Goal: Complete application form

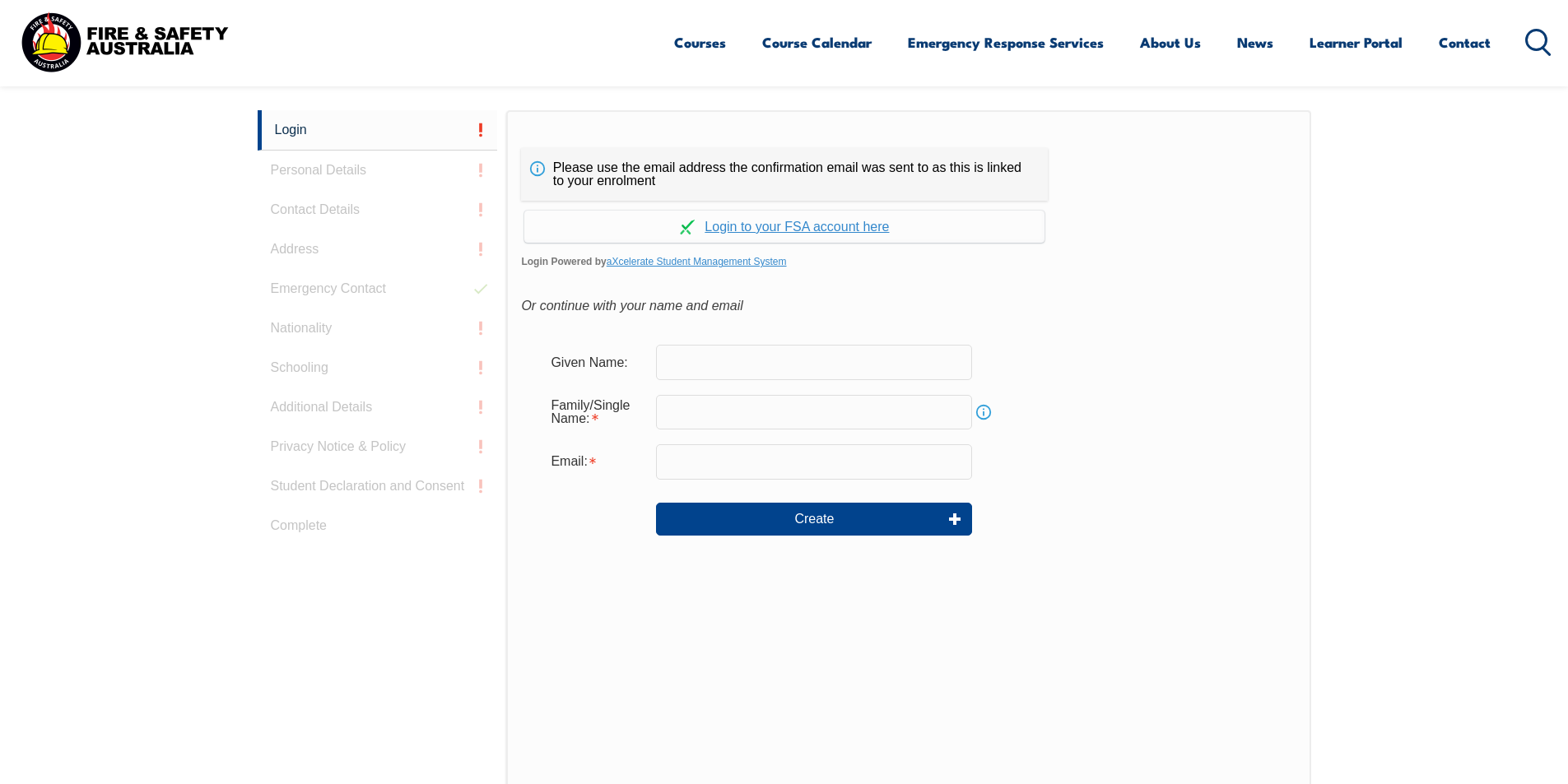
scroll to position [438, 0]
click at [757, 363] on input "text" at bounding box center [813, 360] width 316 height 35
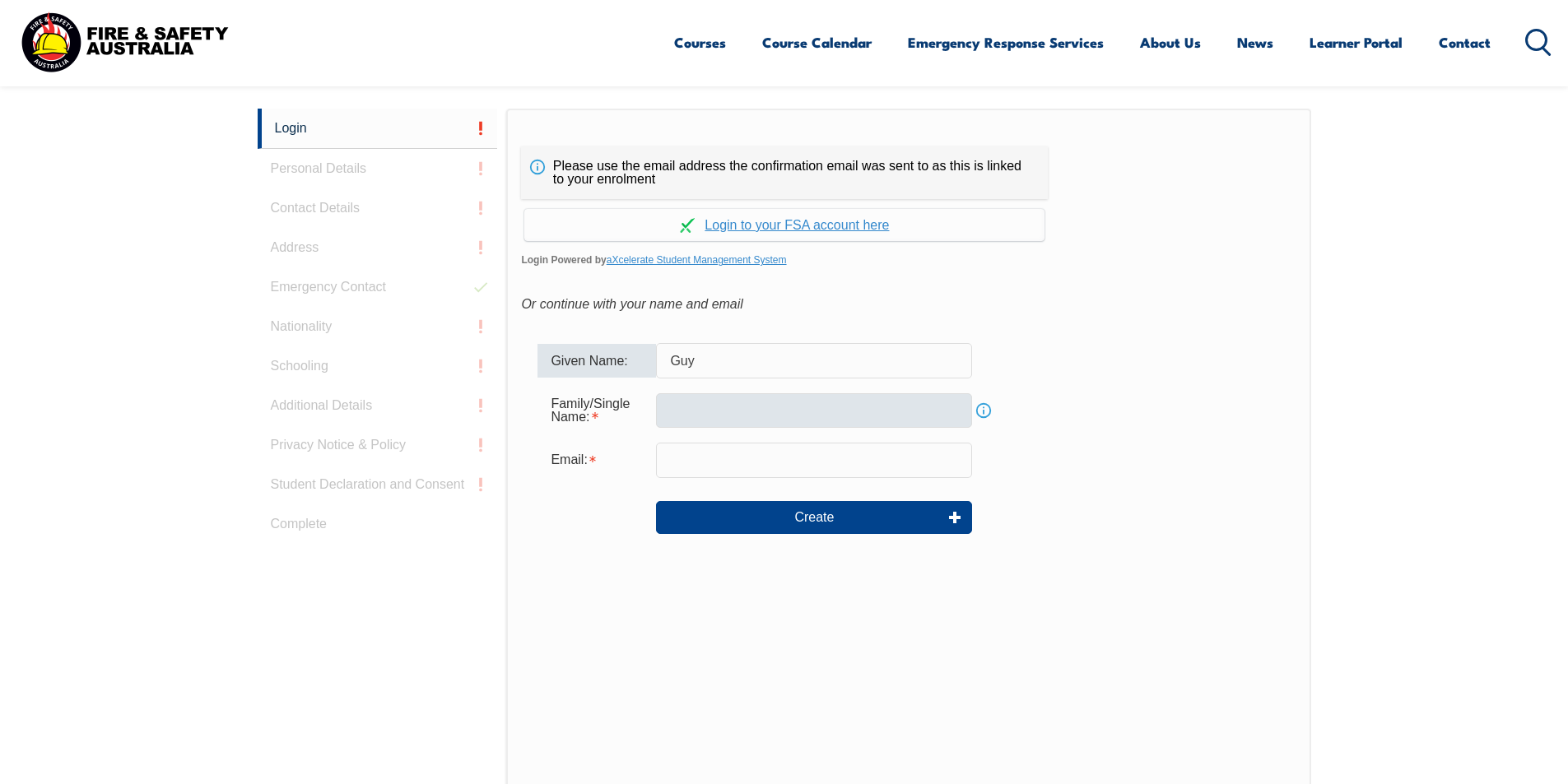
type input "Guy"
click at [816, 421] on input "text" at bounding box center [813, 410] width 316 height 35
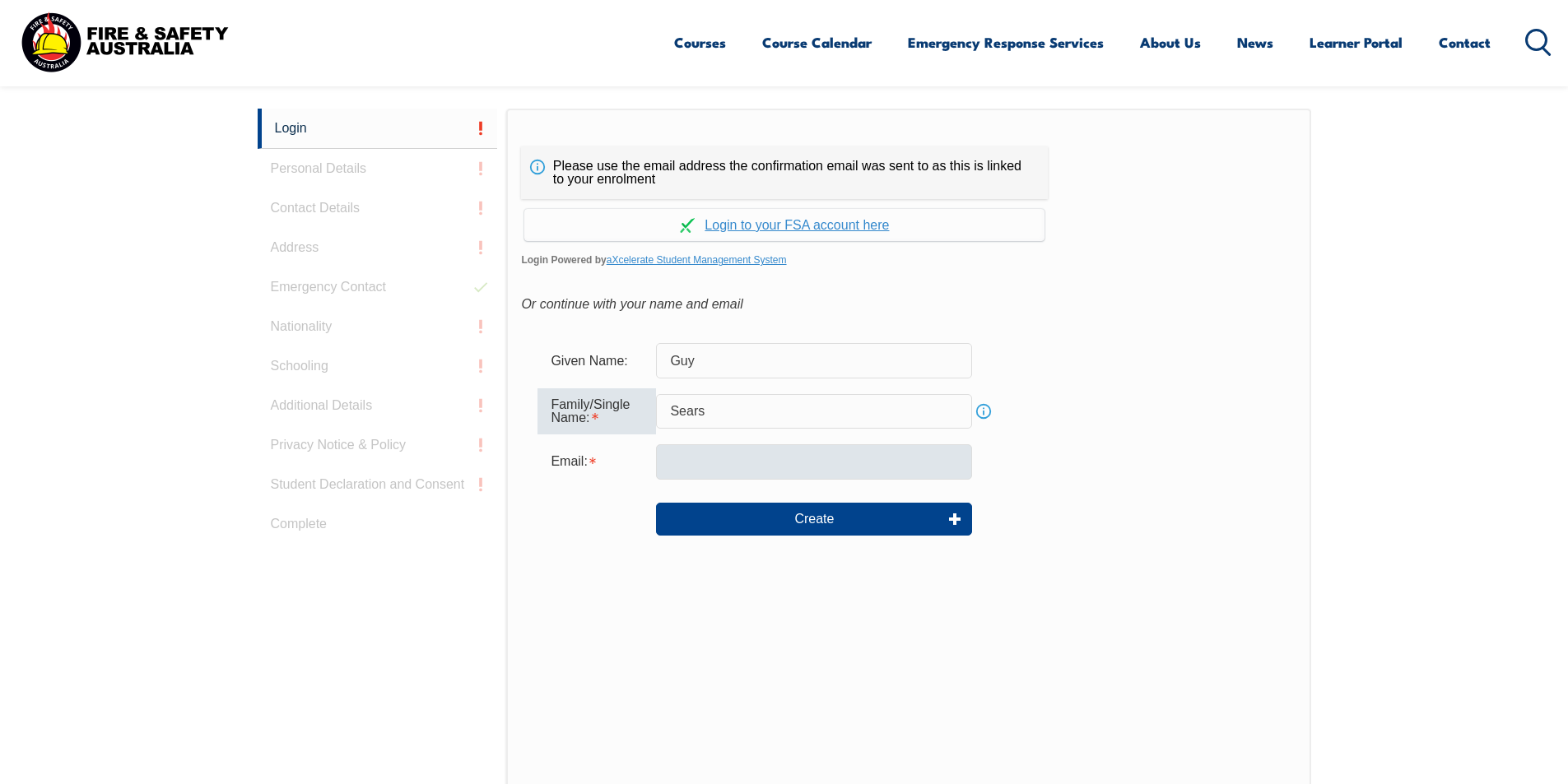
type input "Sears"
click at [730, 458] on input "email" at bounding box center [813, 461] width 316 height 35
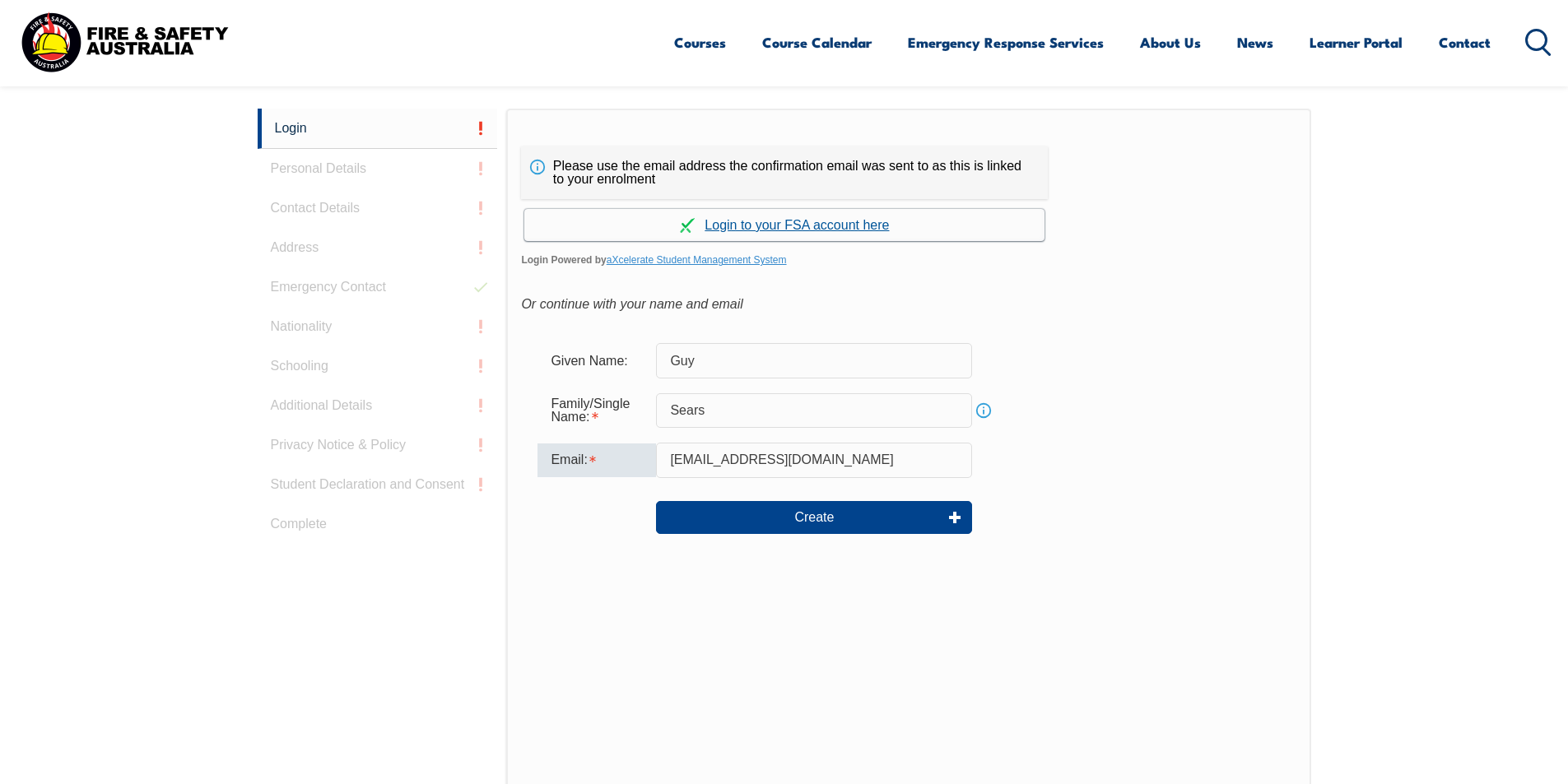
type input "aliguy117@hotmail.com"
click at [770, 222] on link "Continue with aXcelerate" at bounding box center [784, 225] width 520 height 32
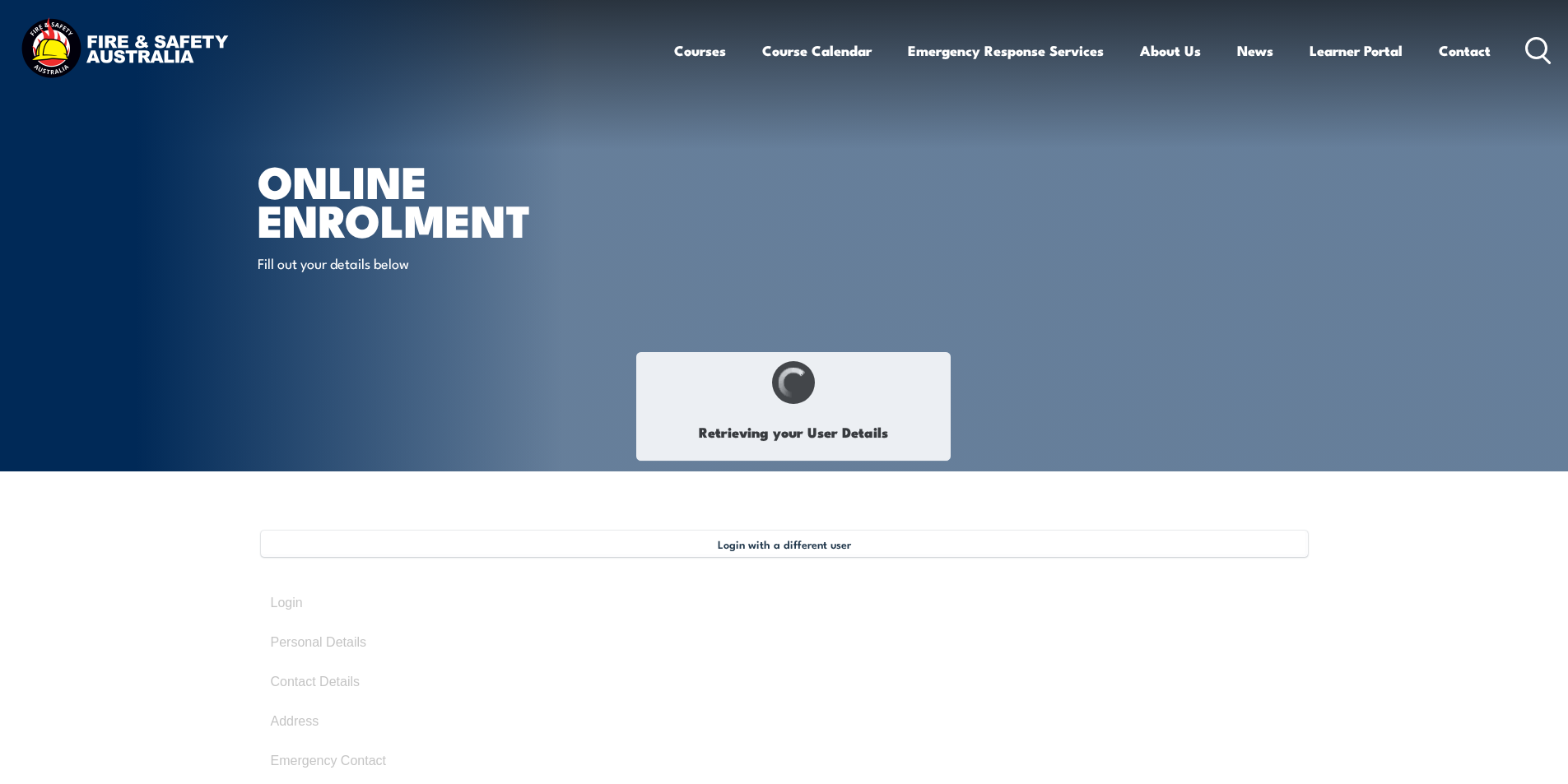
select select "Mr"
type input "Guy"
type input "Anthony John"
type input "Sears"
type input "December 17, 1963"
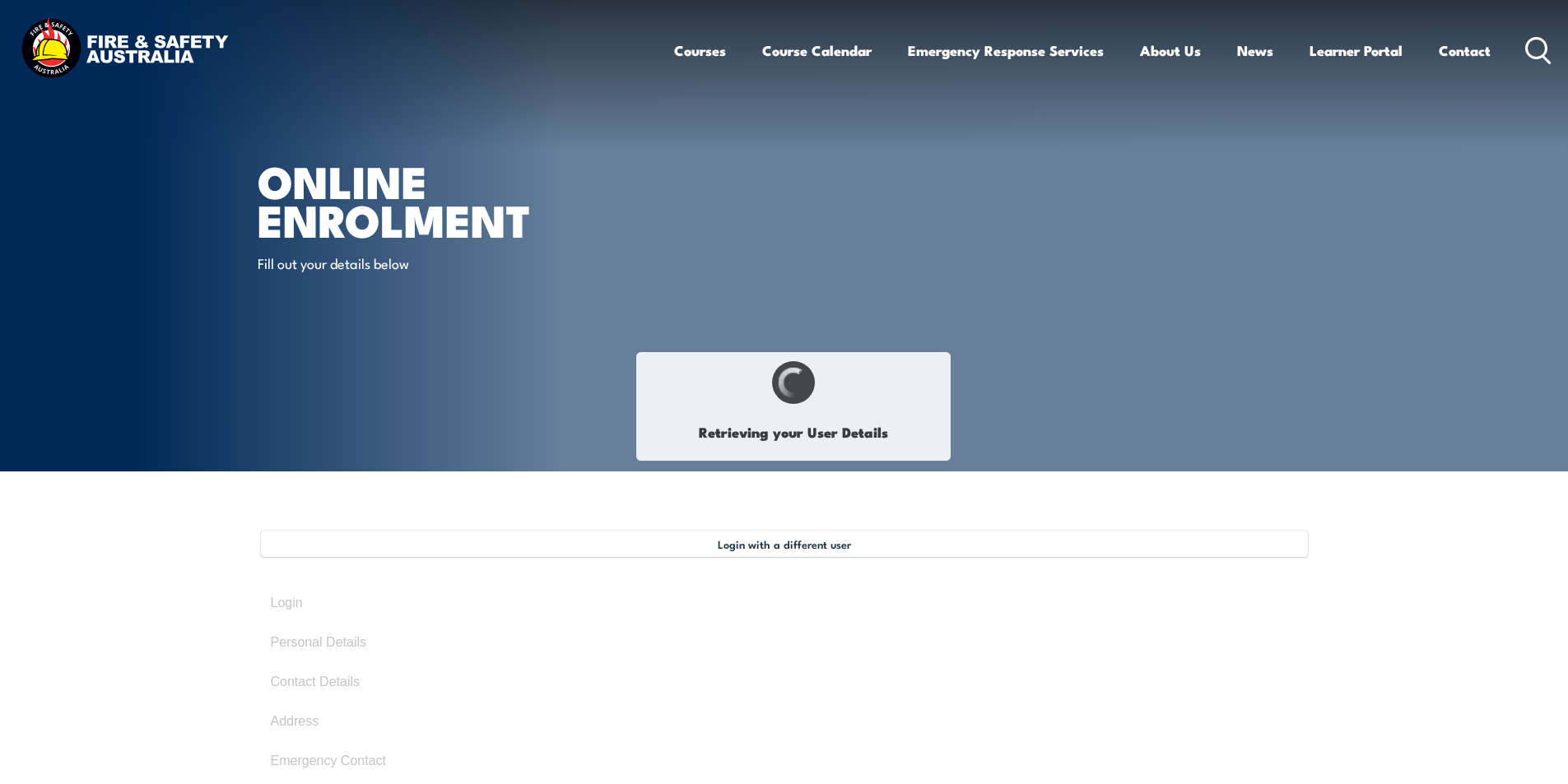
type input "DMU4SBVHVB"
select select "M"
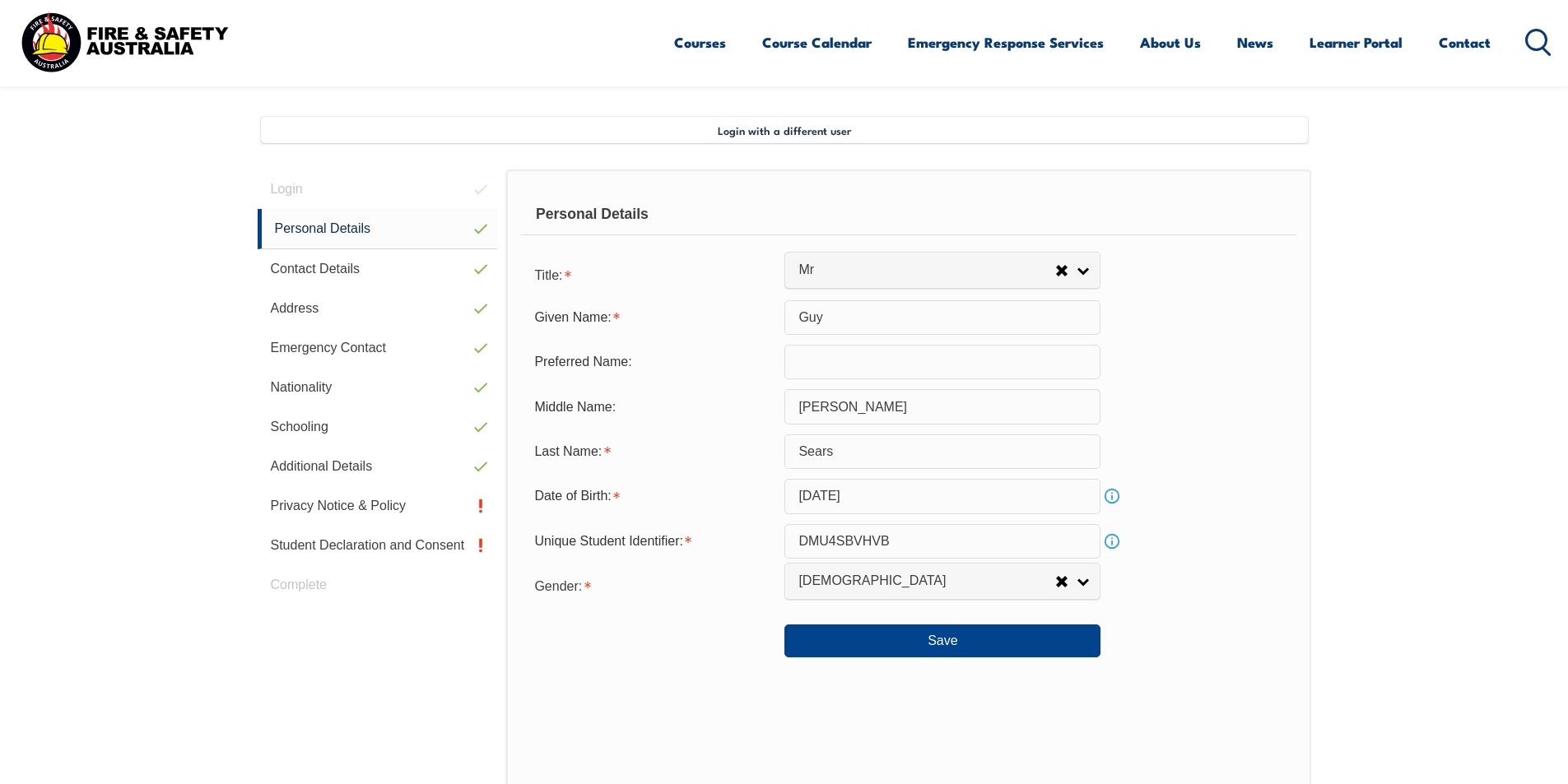
scroll to position [449, 0]
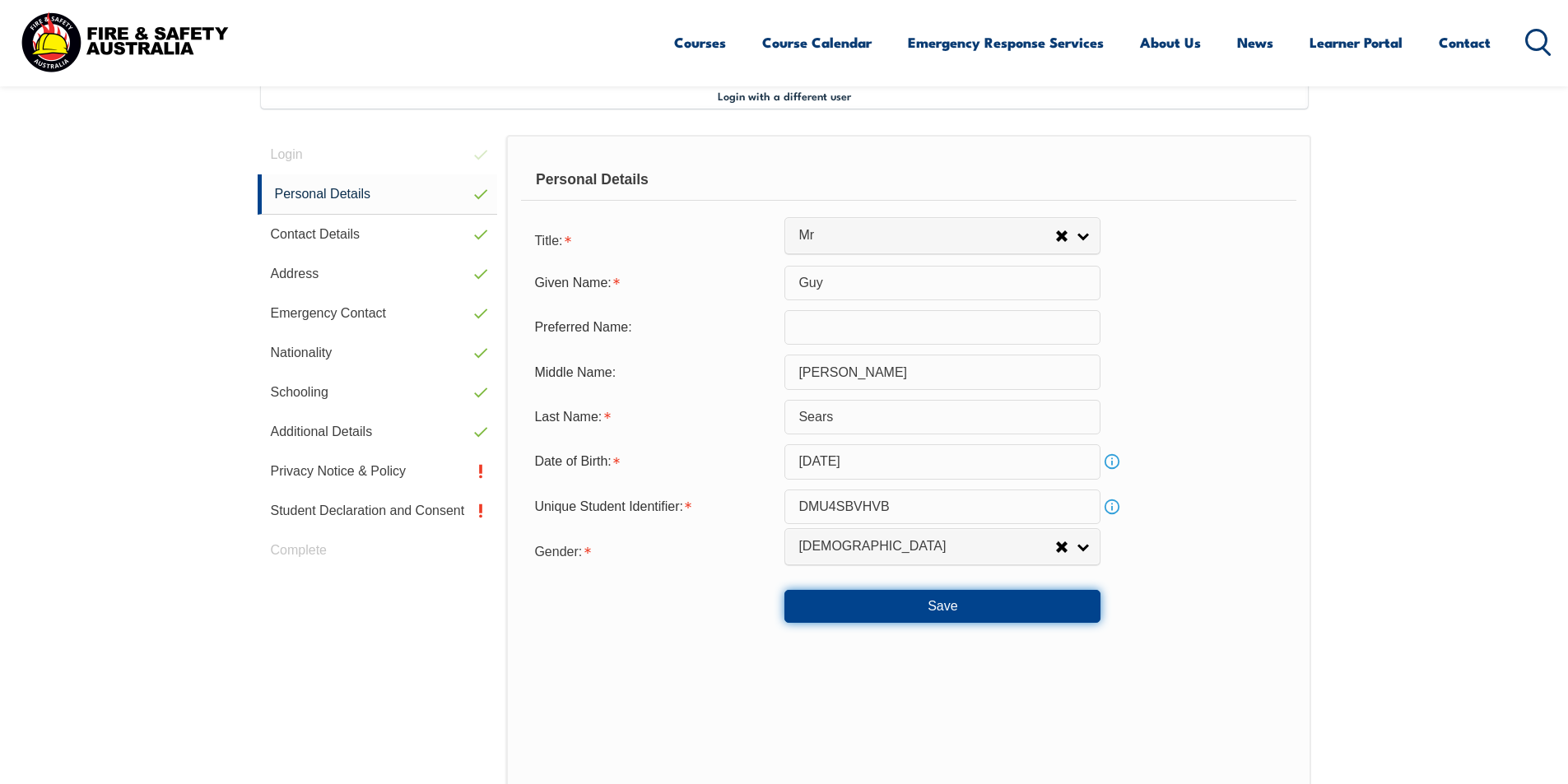
click at [951, 607] on button "Save" at bounding box center [942, 606] width 316 height 33
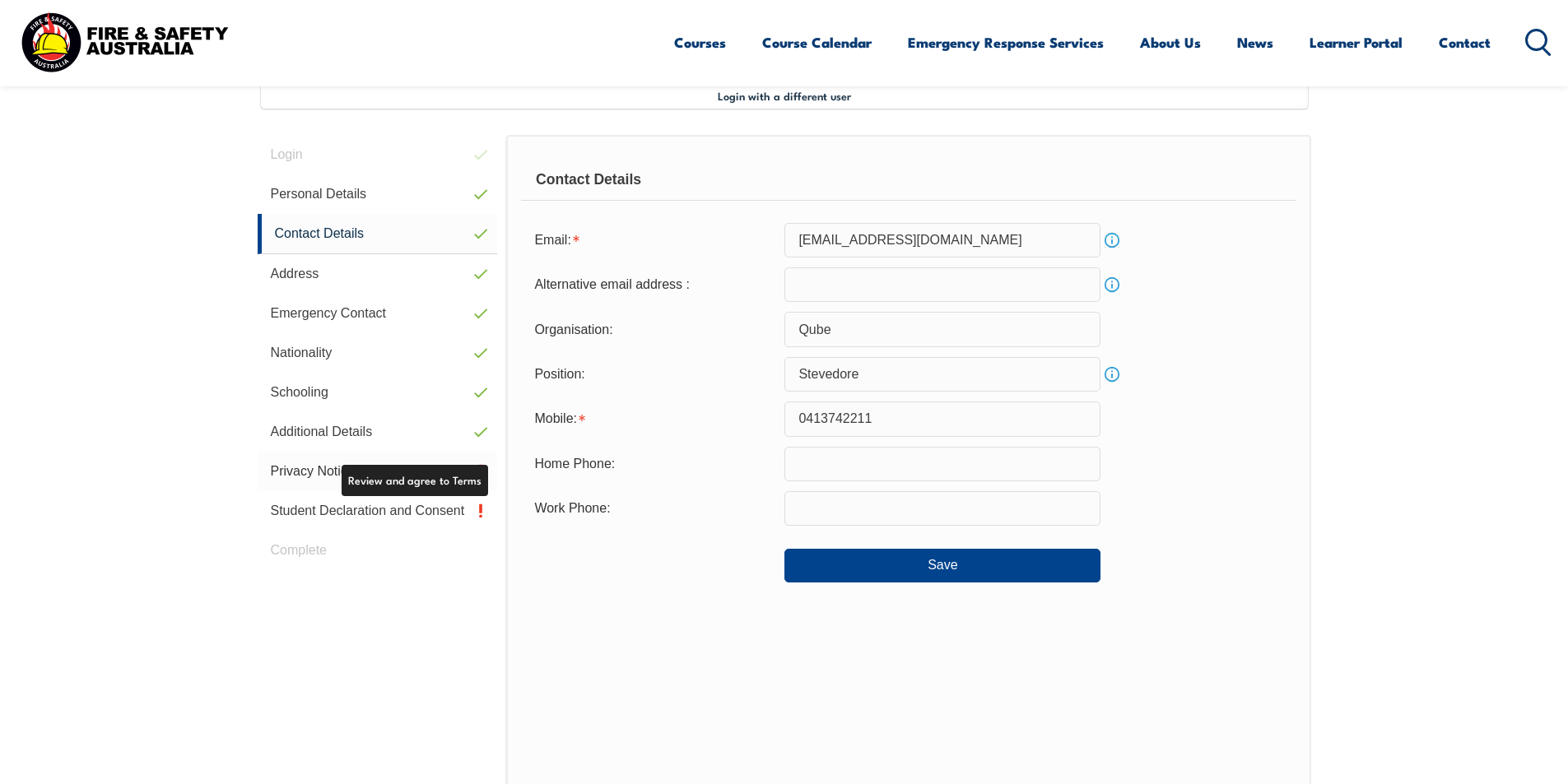
click at [281, 463] on link "Privacy Notice & Policy" at bounding box center [377, 472] width 240 height 39
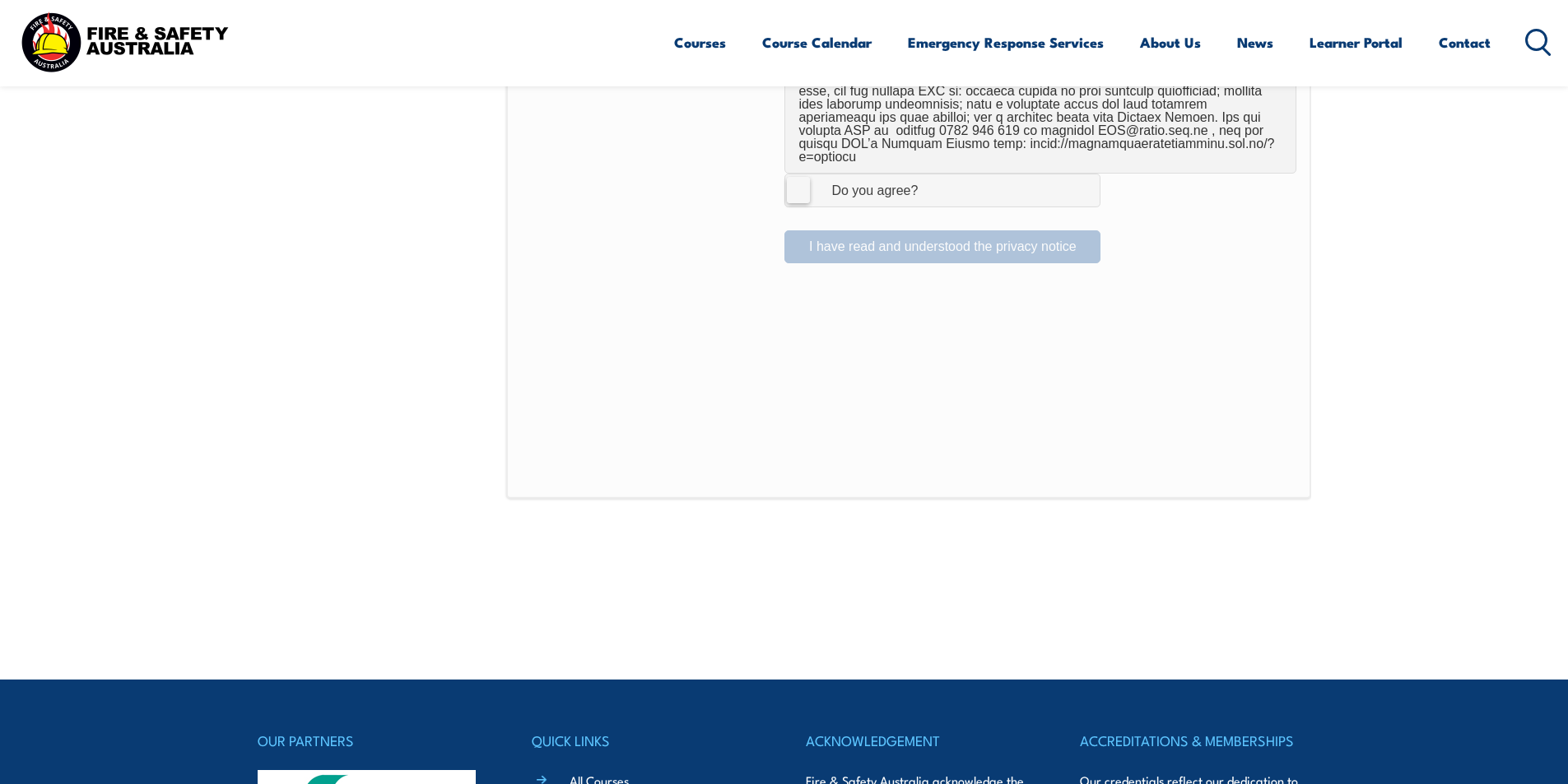
scroll to position [1222, 0]
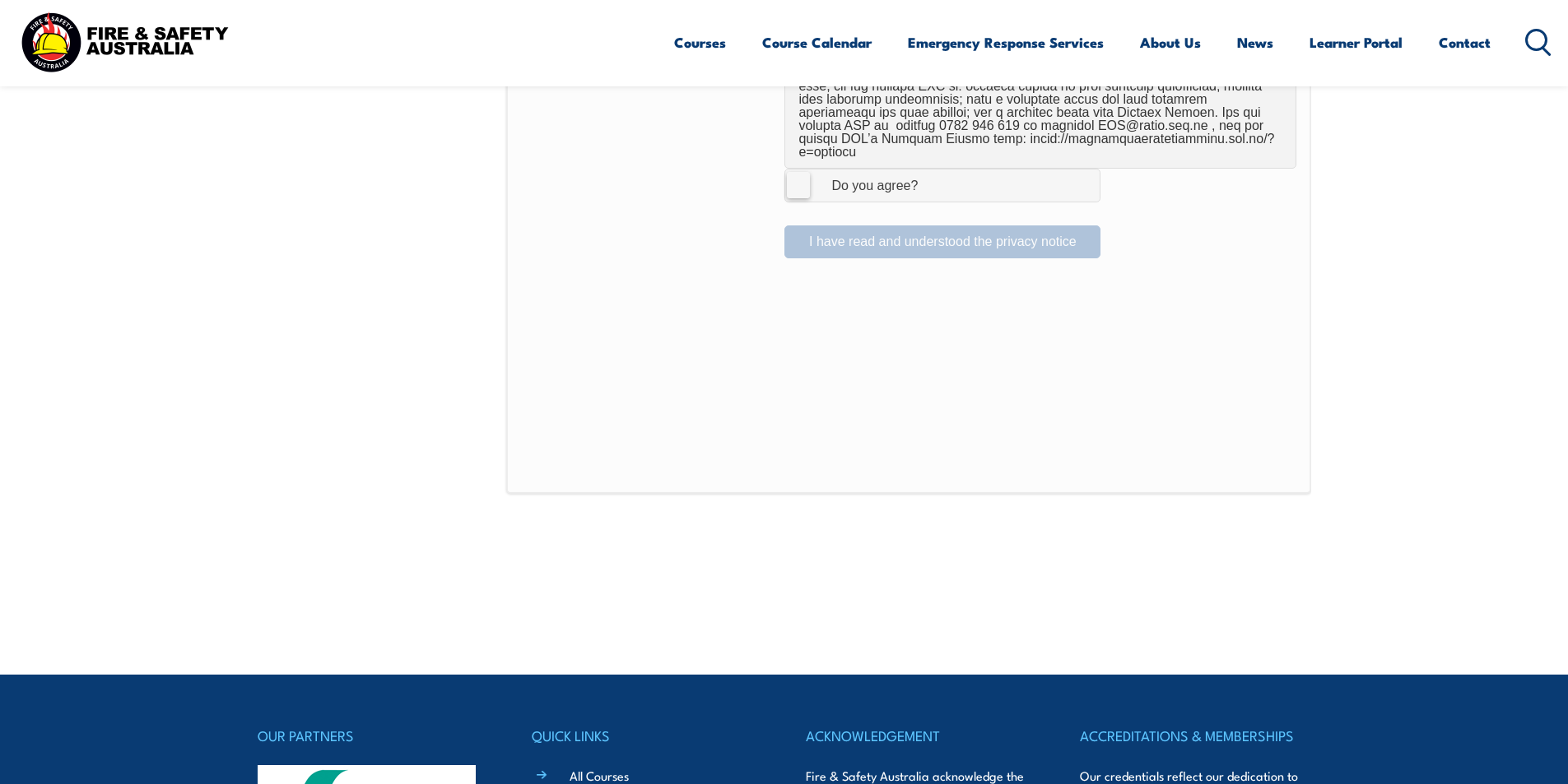
click at [800, 175] on label "I Agree Do you agree?" at bounding box center [942, 185] width 316 height 33
click at [931, 175] on input "I Agree Do you agree?" at bounding box center [945, 185] width 28 height 31
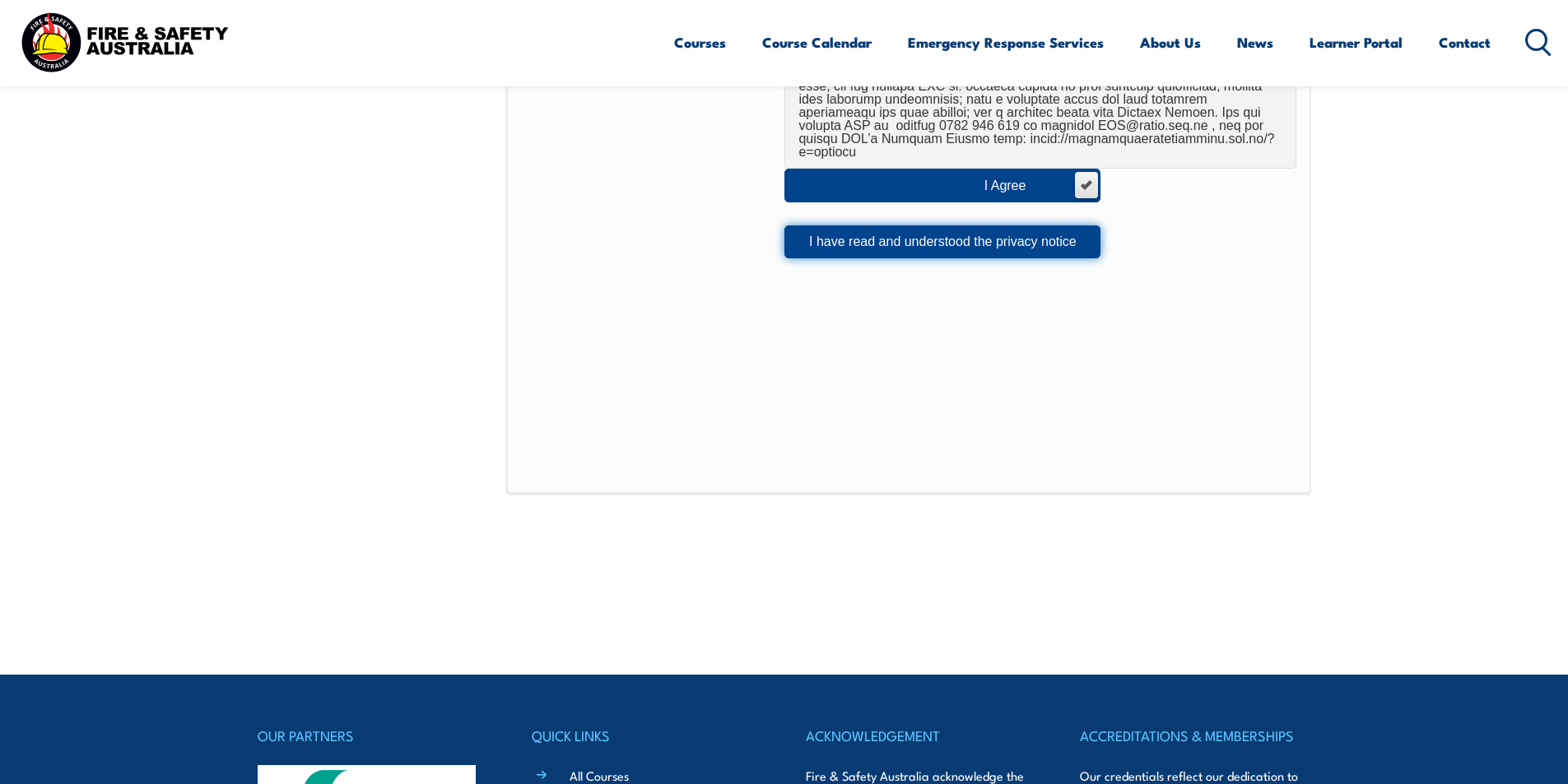
click at [859, 232] on button "I have read and understood the privacy notice" at bounding box center [942, 242] width 316 height 33
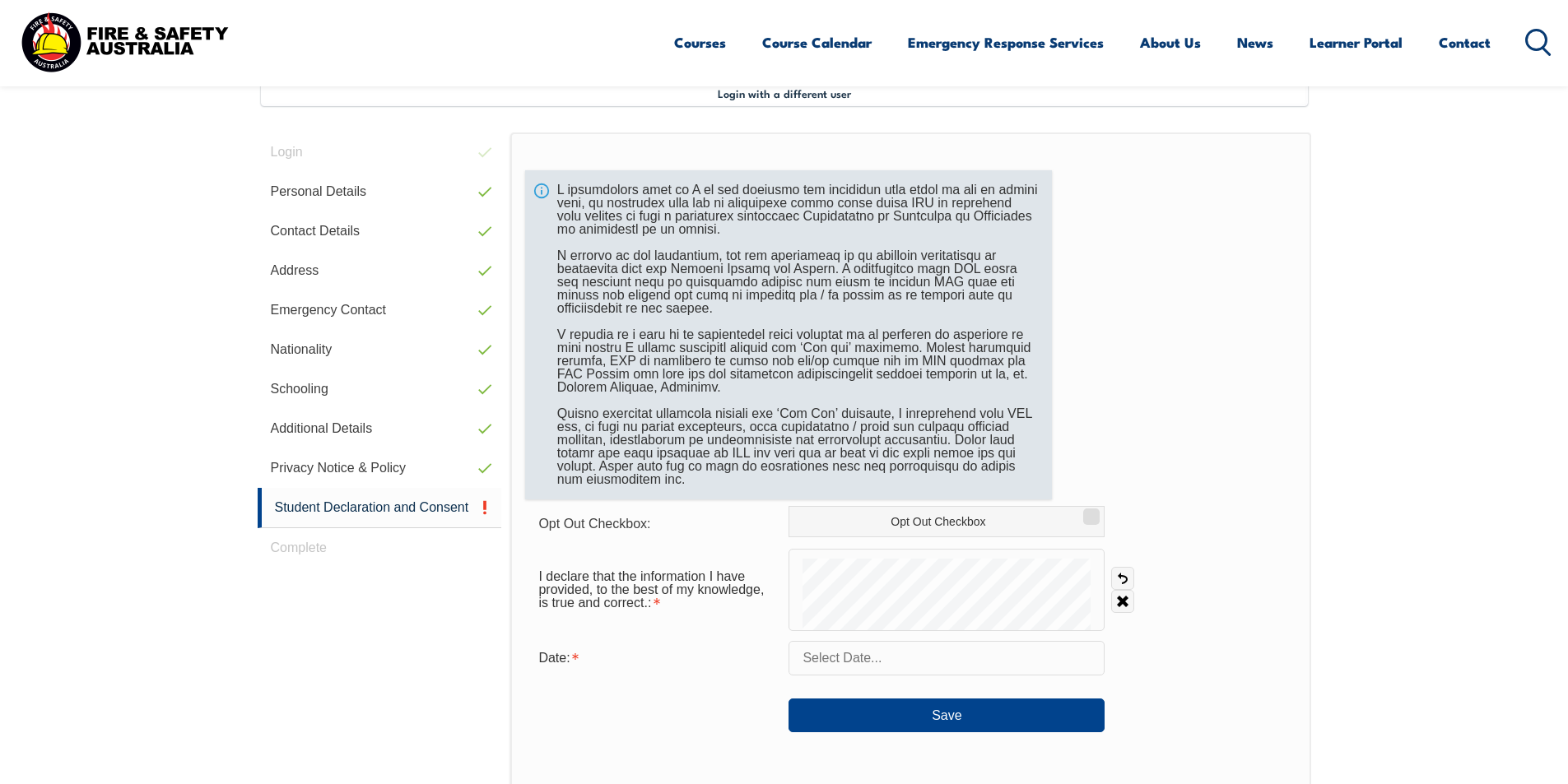
scroll to position [449, 0]
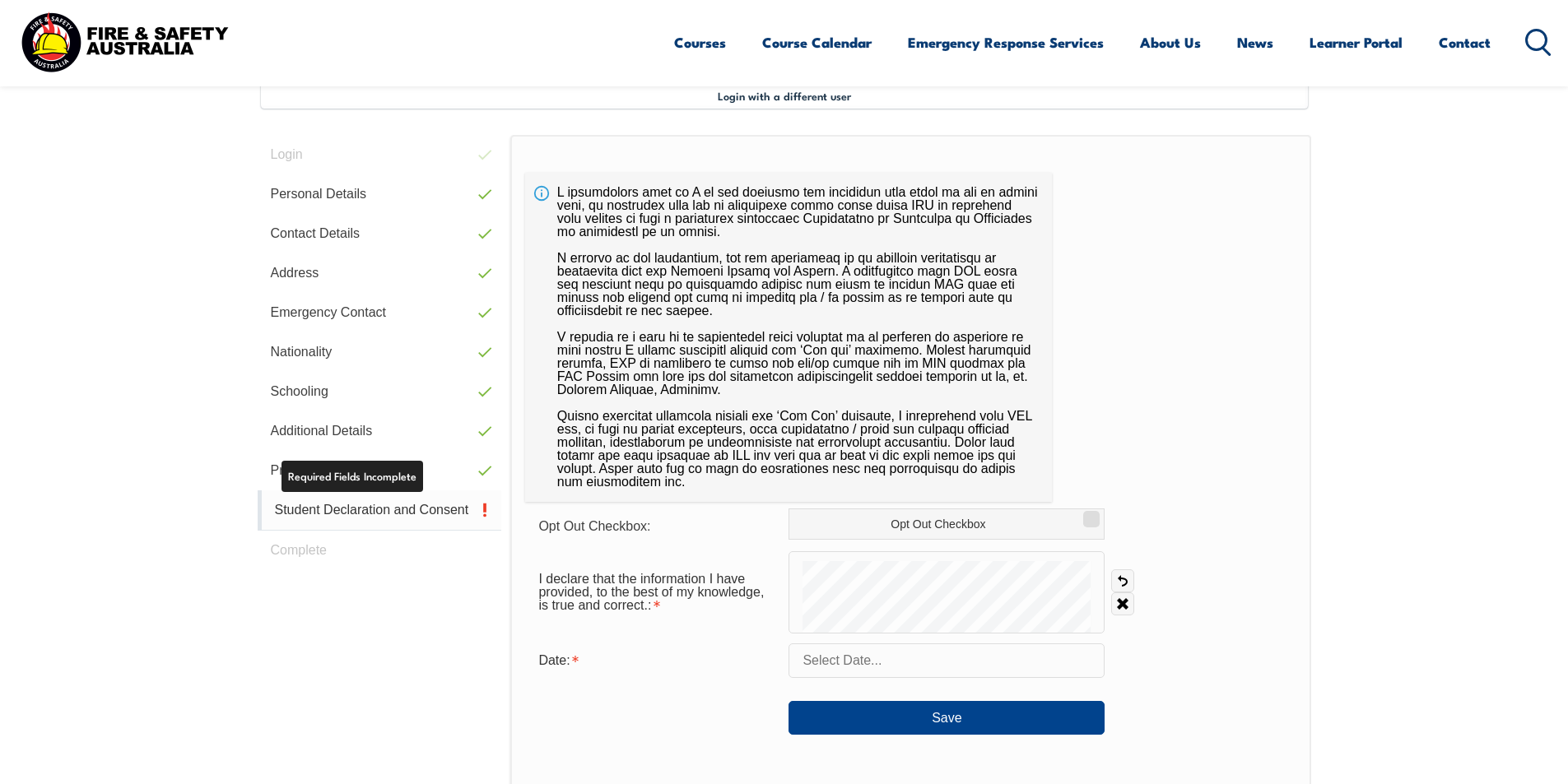
click at [383, 510] on link "Student Declaration and Consent" at bounding box center [379, 510] width 244 height 40
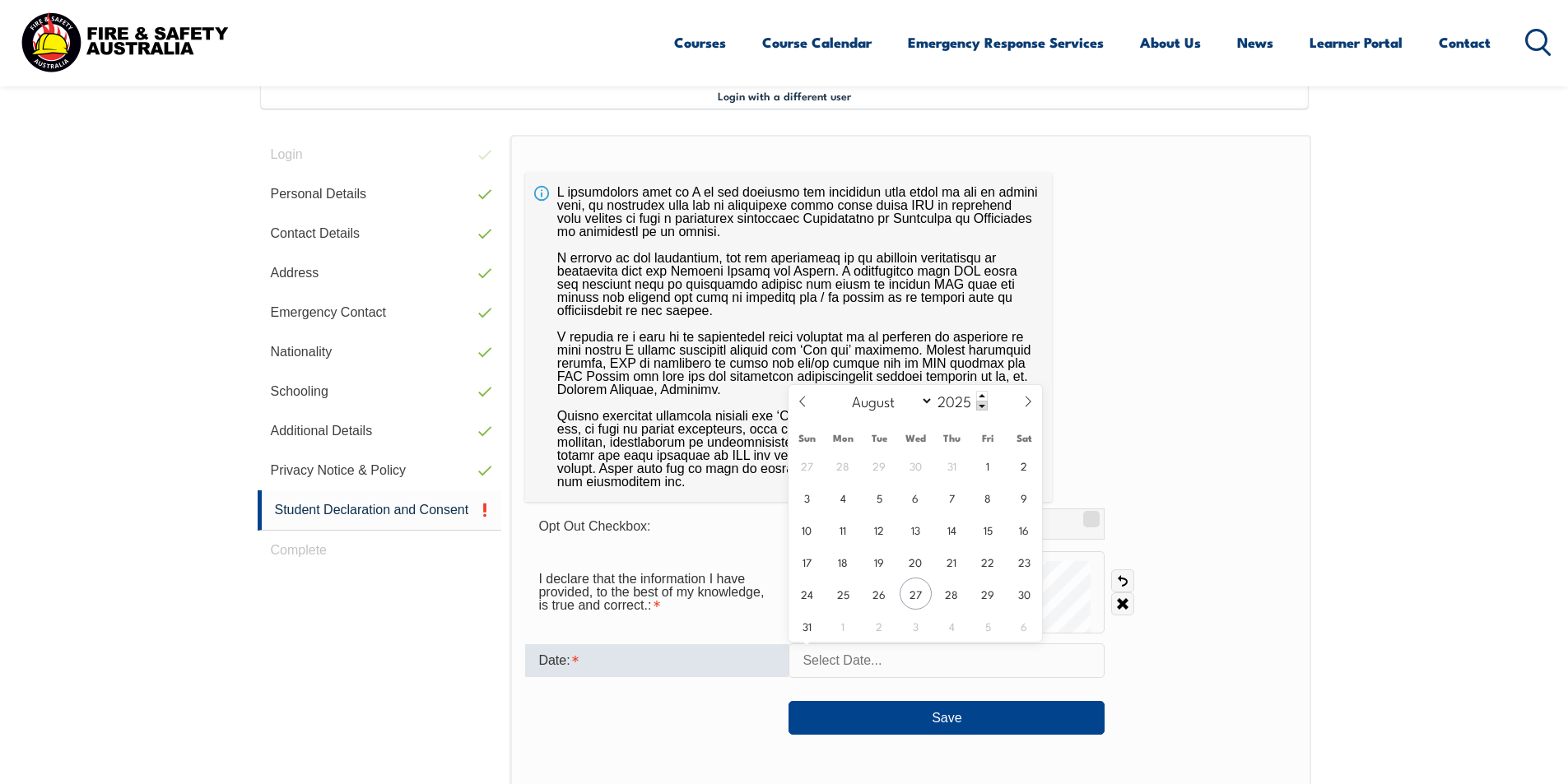
click at [864, 670] on input "text" at bounding box center [946, 661] width 316 height 35
click at [916, 588] on span "27" at bounding box center [916, 593] width 32 height 32
type input "August 27, 2025"
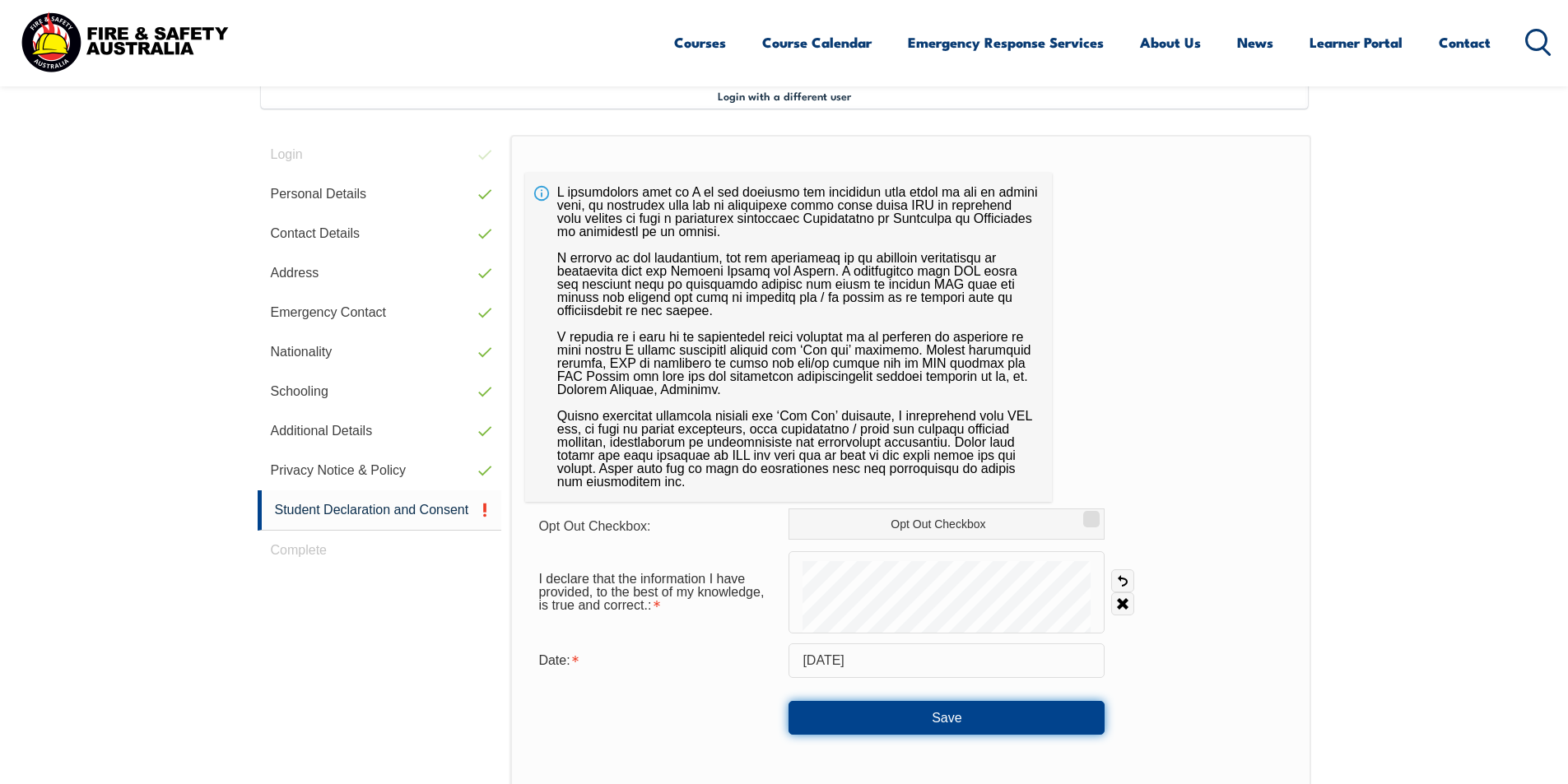
click at [962, 708] on button "Save" at bounding box center [946, 717] width 316 height 33
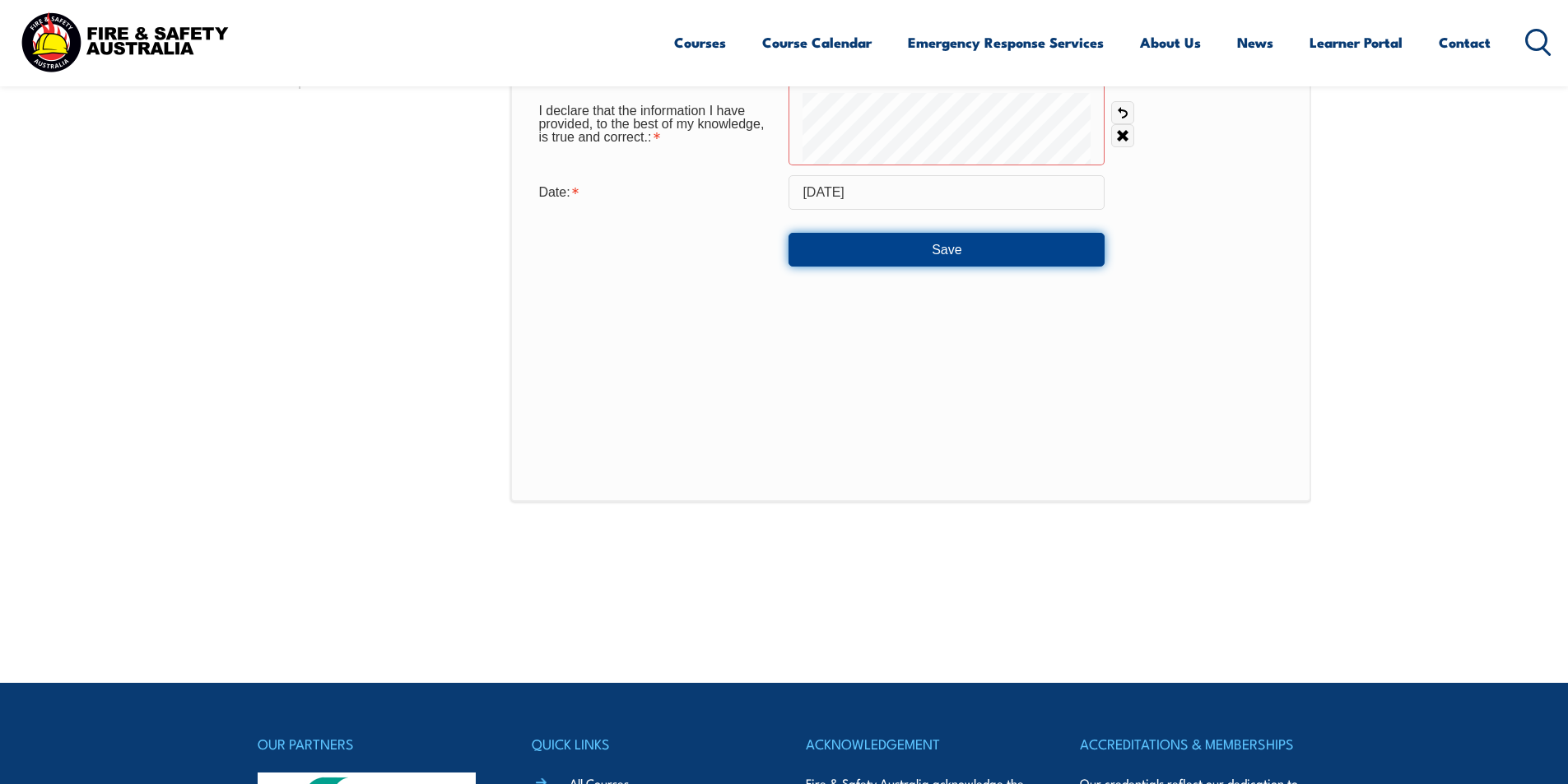
scroll to position [918, 0]
click at [939, 253] on button "Save" at bounding box center [946, 249] width 316 height 33
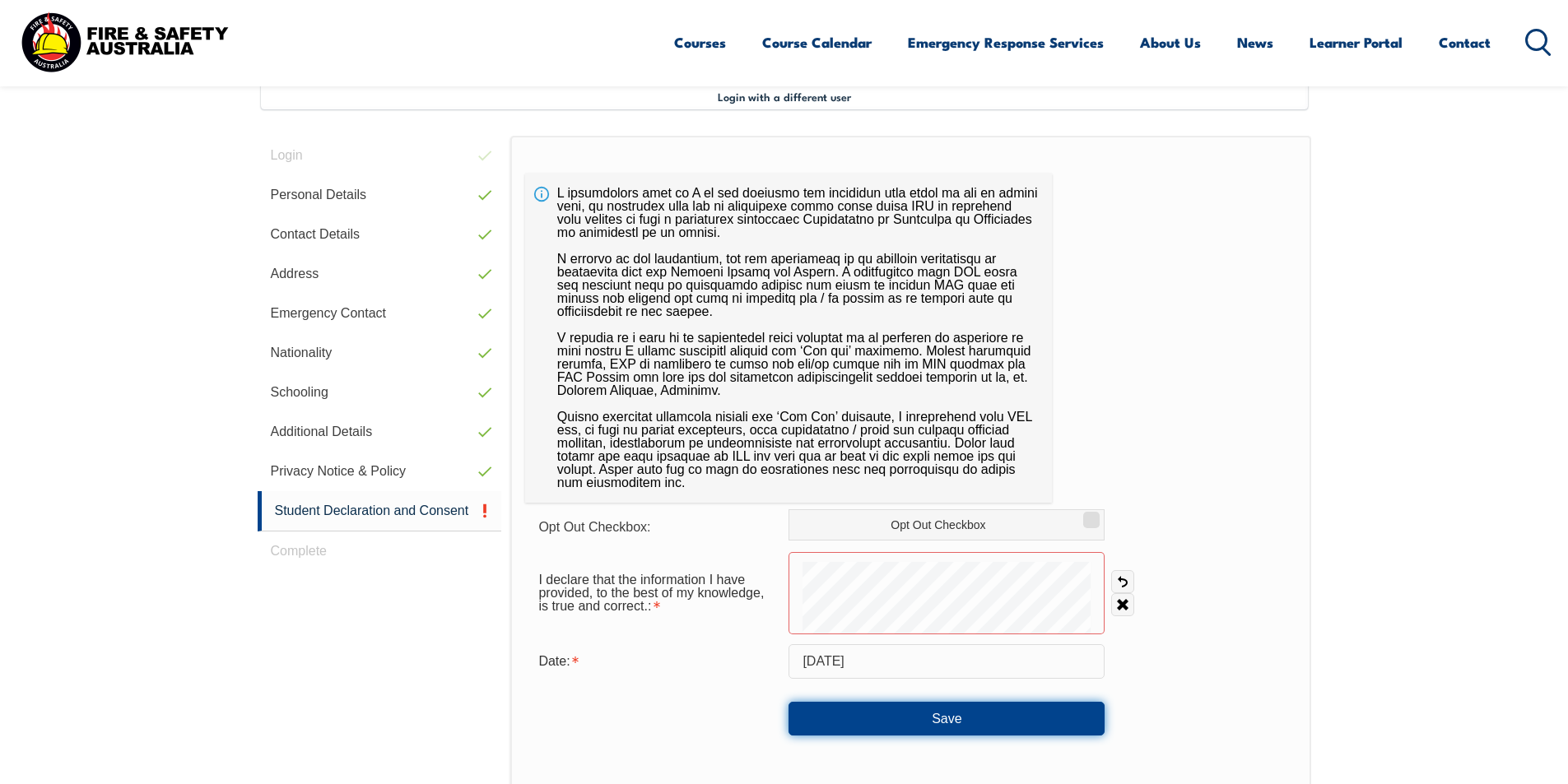
scroll to position [450, 0]
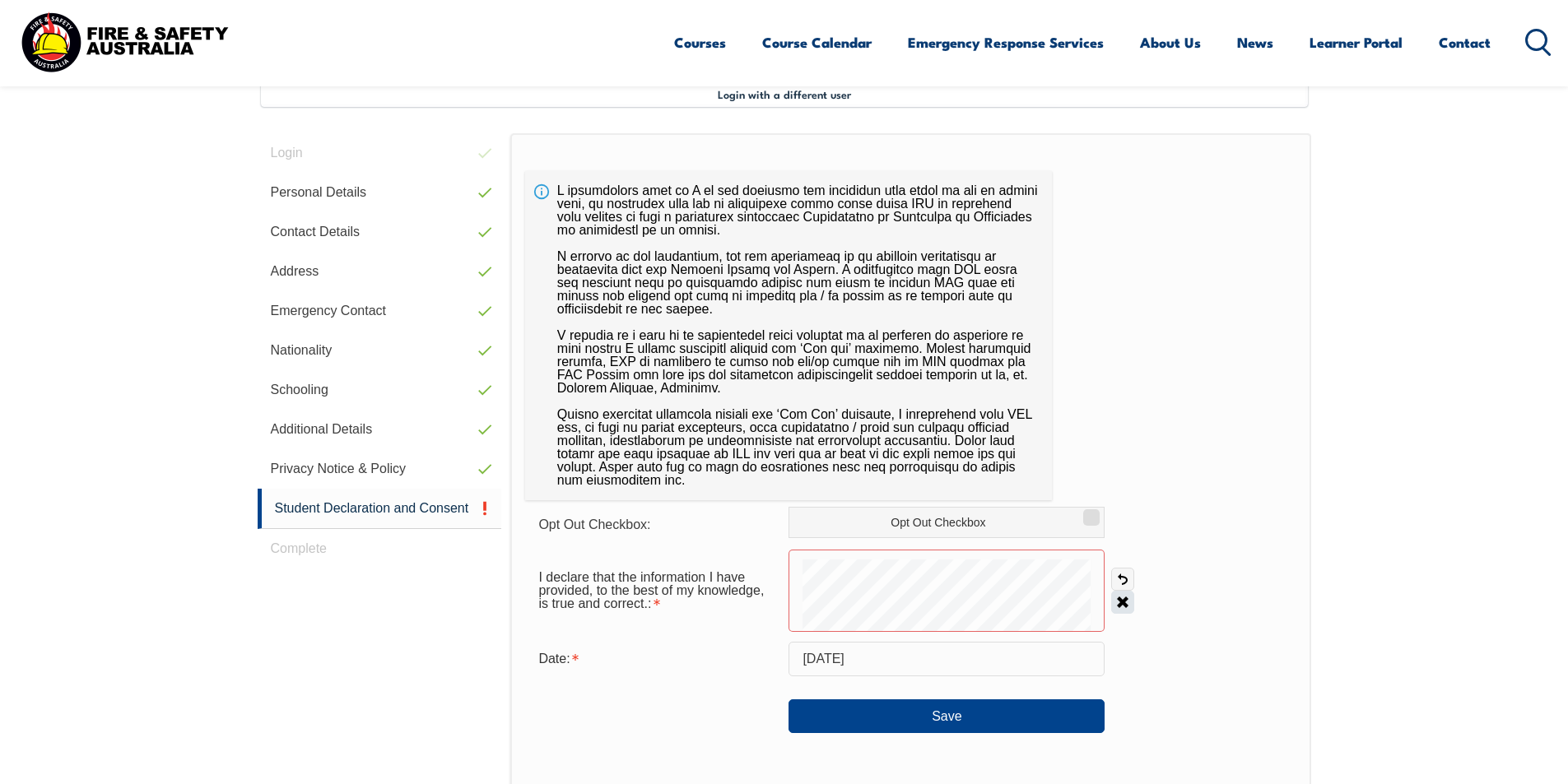
click at [1117, 595] on link "Clear" at bounding box center [1123, 602] width 23 height 23
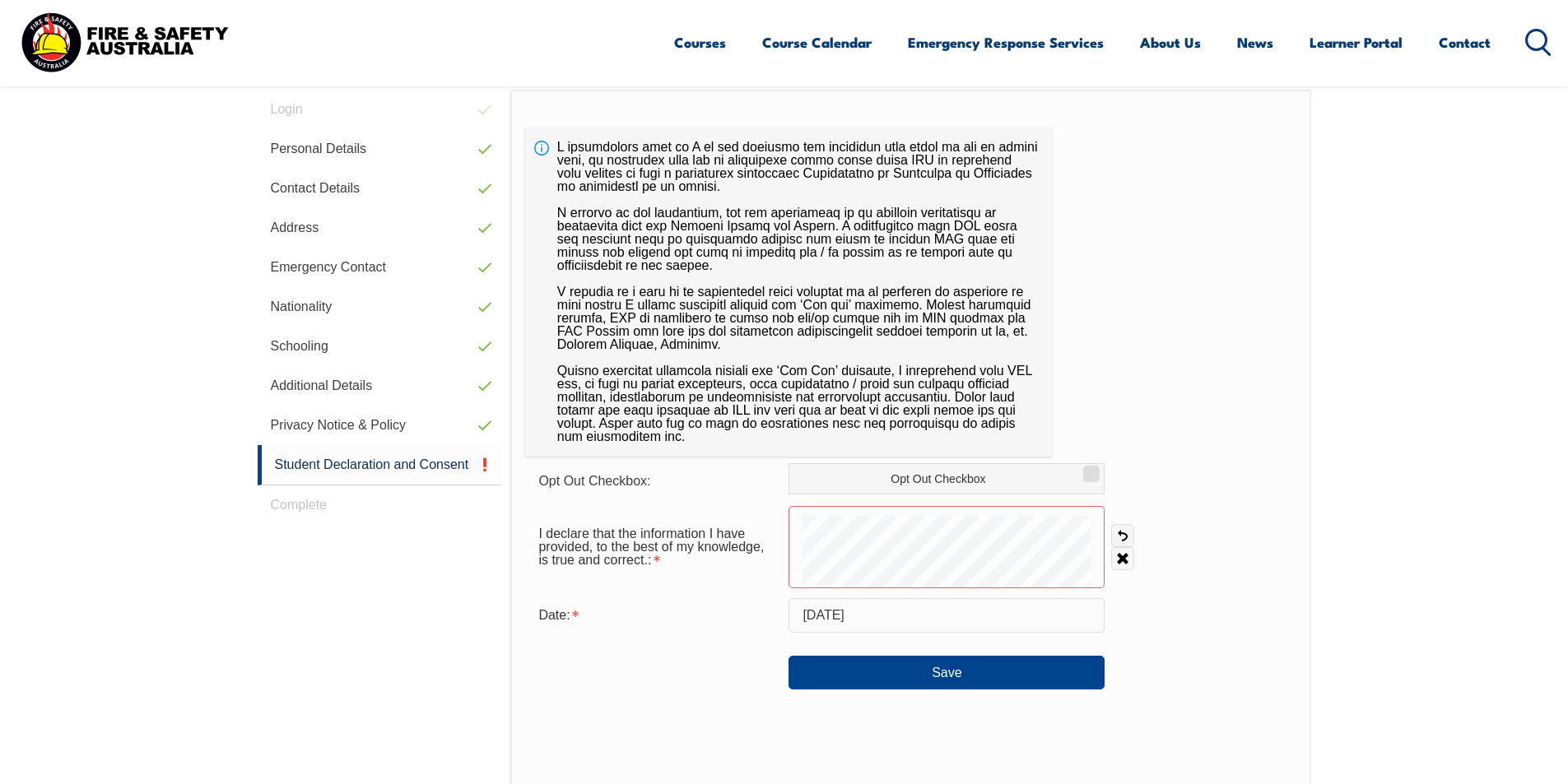
scroll to position [495, 0]
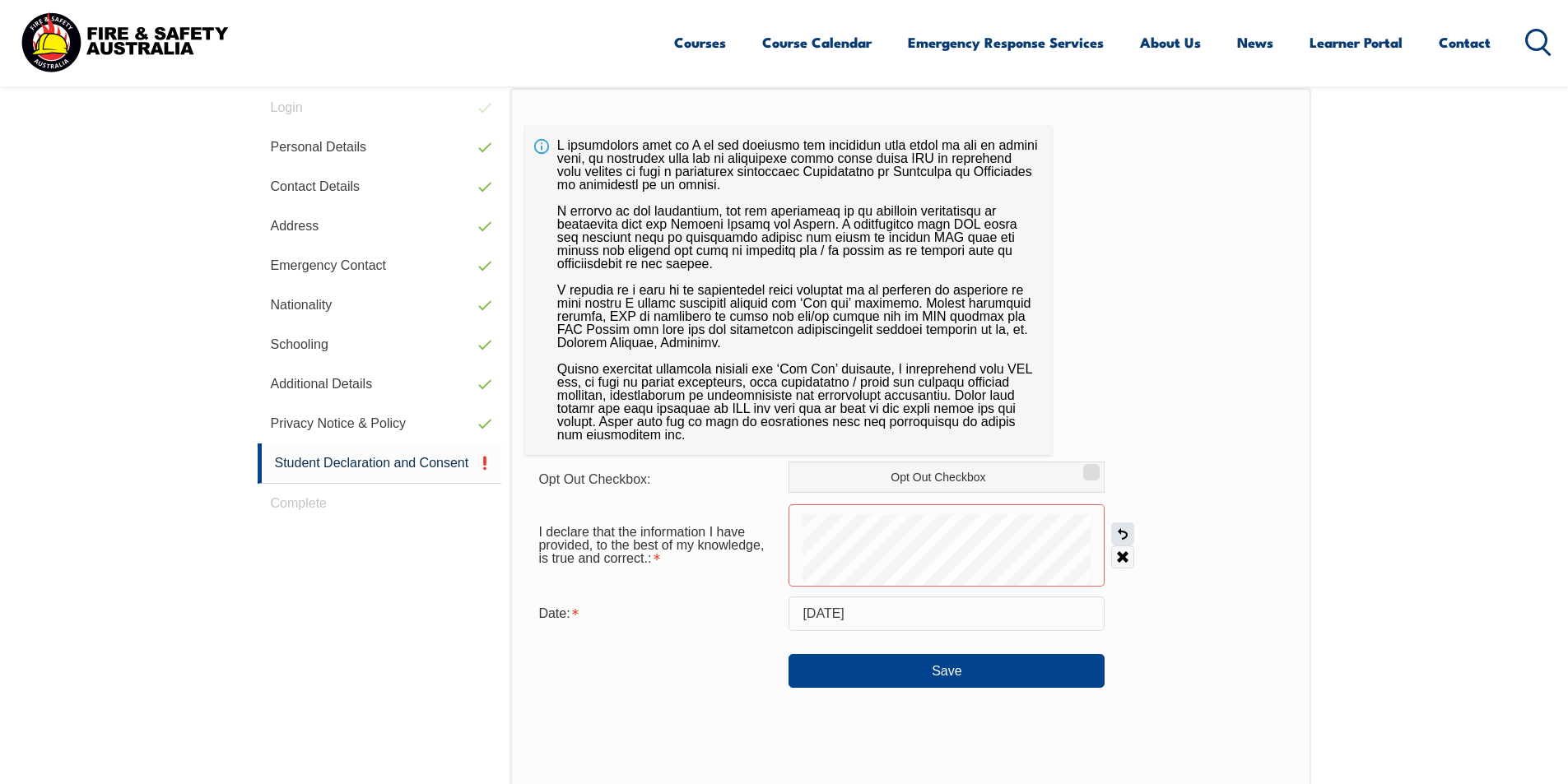
click at [1123, 531] on link "Undo" at bounding box center [1123, 534] width 23 height 23
click at [934, 510] on div at bounding box center [946, 545] width 316 height 83
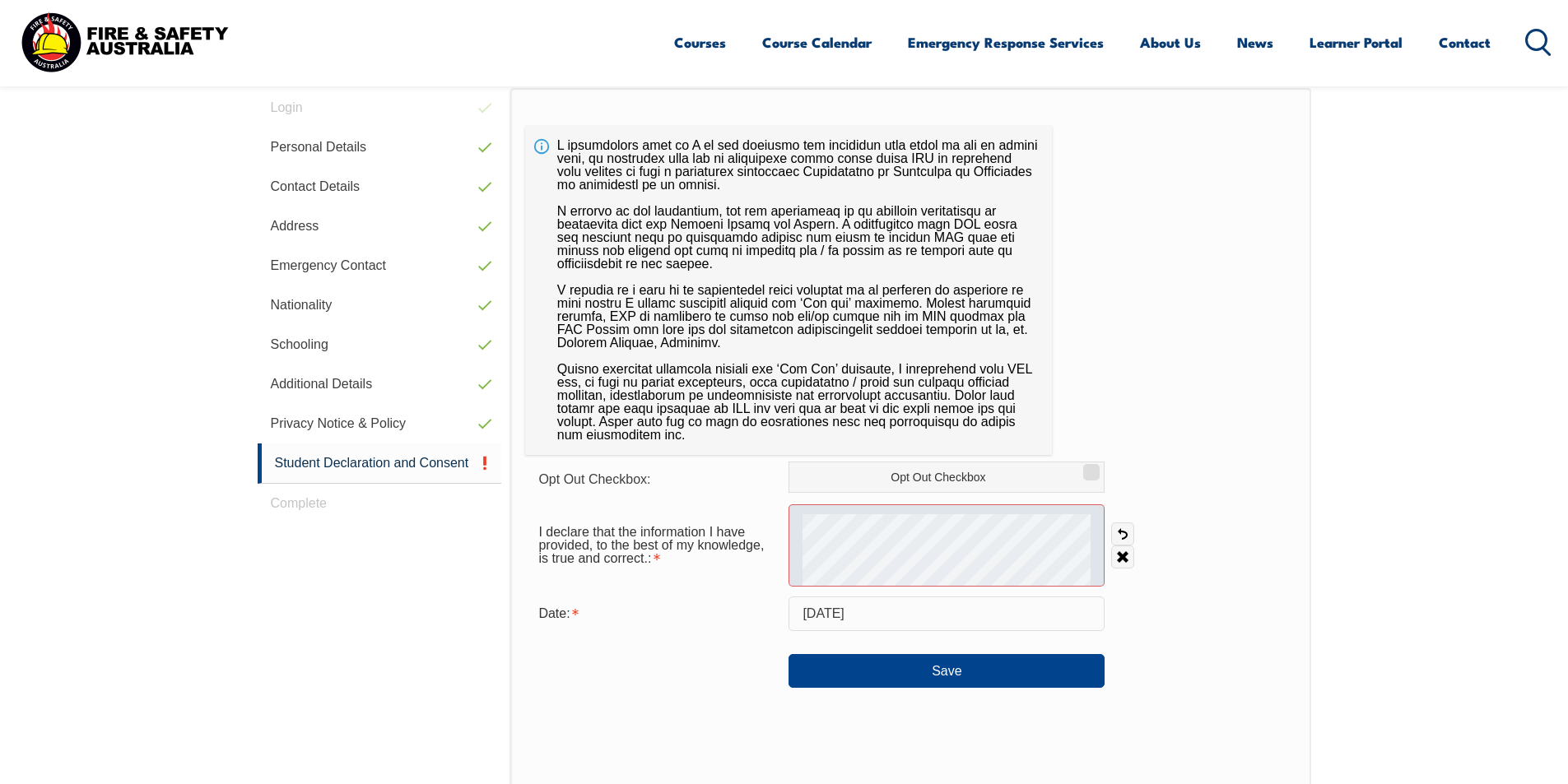
drag, startPoint x: 939, startPoint y: 502, endPoint x: 928, endPoint y: 513, distance: 15.6
click at [928, 513] on form "Opt Out Checkbox: Opt Out Checkbox I declare that the information I have provid…" at bounding box center [910, 575] width 771 height 226
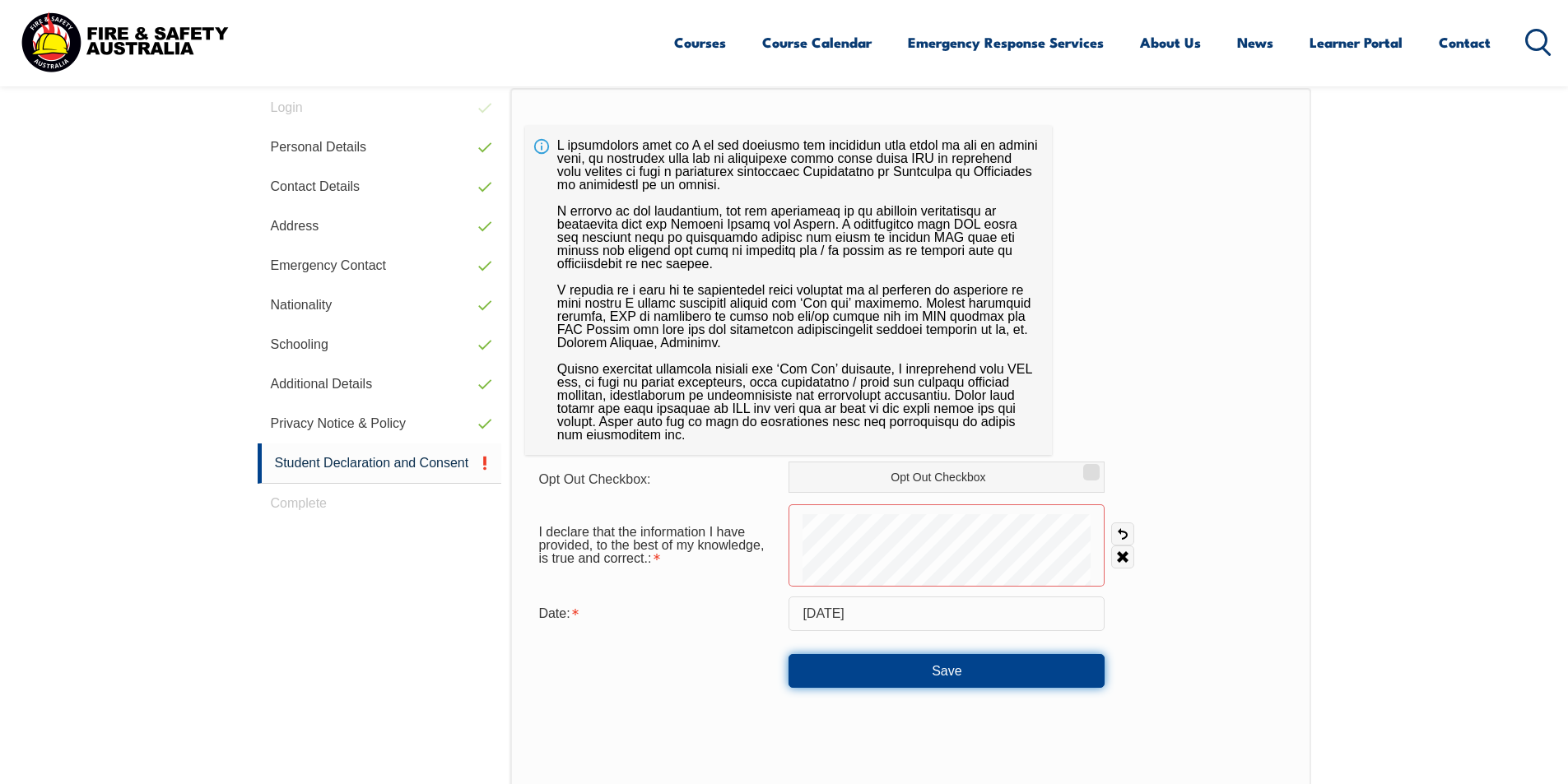
click at [942, 672] on button "Save" at bounding box center [946, 670] width 316 height 33
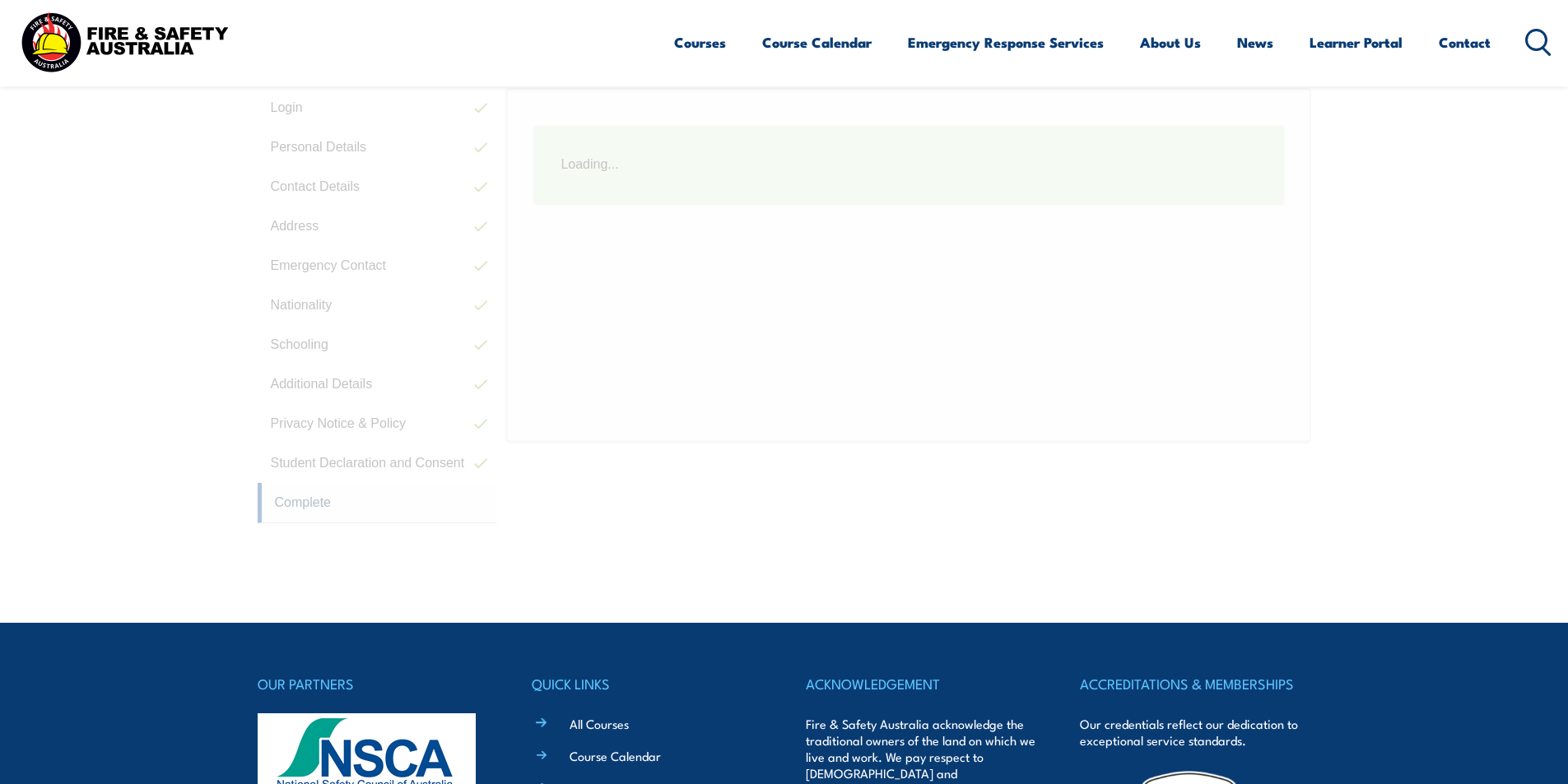
scroll to position [449, 0]
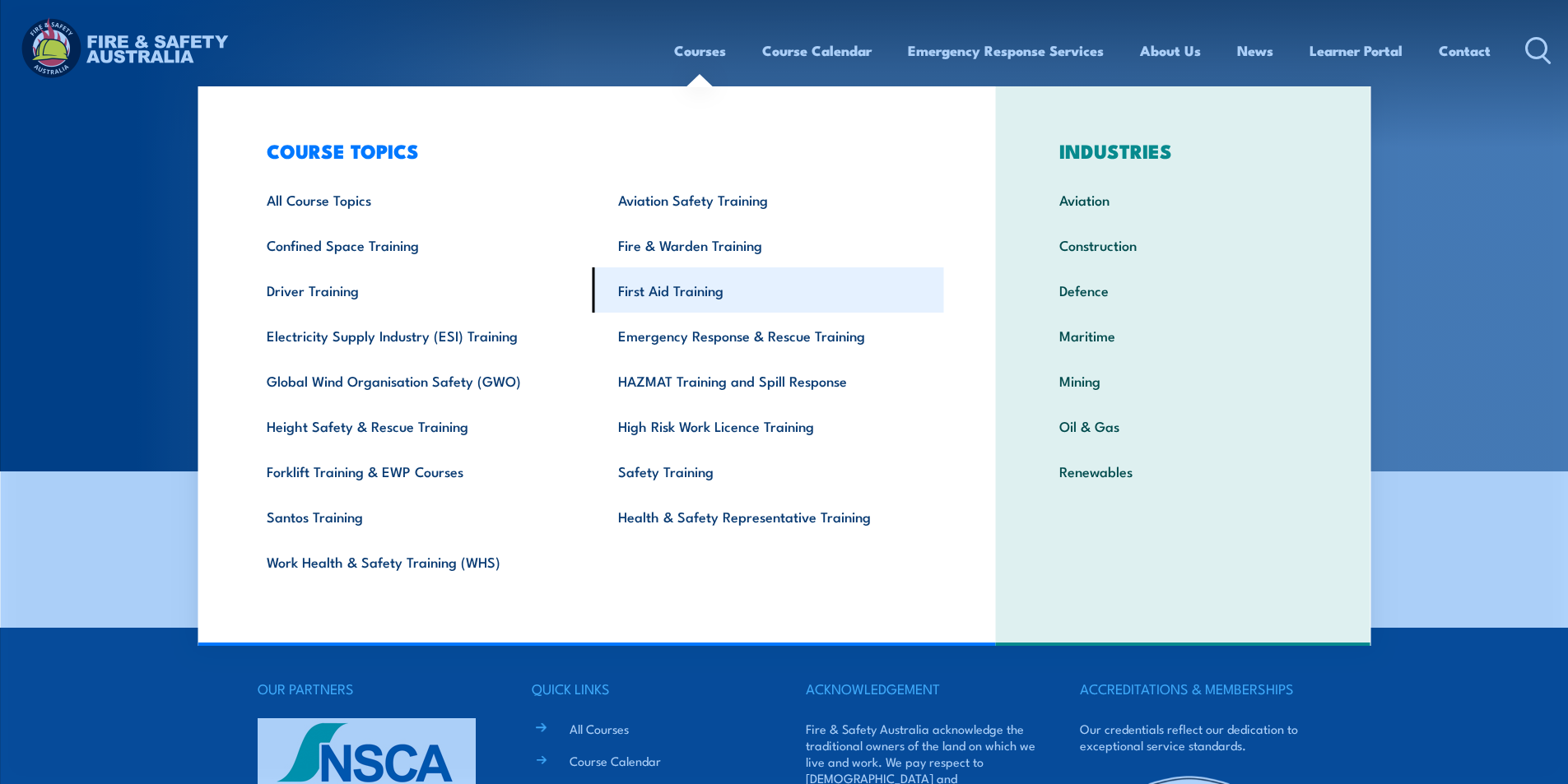
click at [655, 292] on link "First Aid Training" at bounding box center [768, 289] width 352 height 45
